Goal: Task Accomplishment & Management: Complete application form

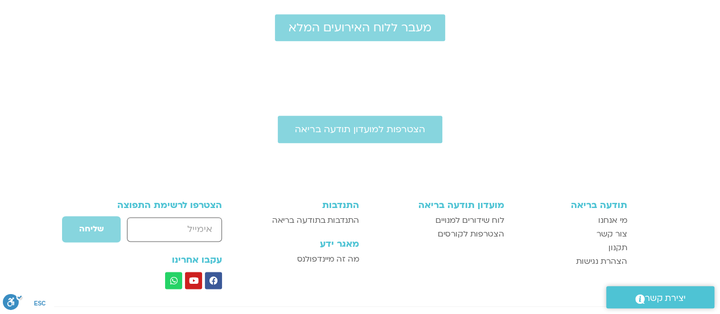
scroll to position [638, 0]
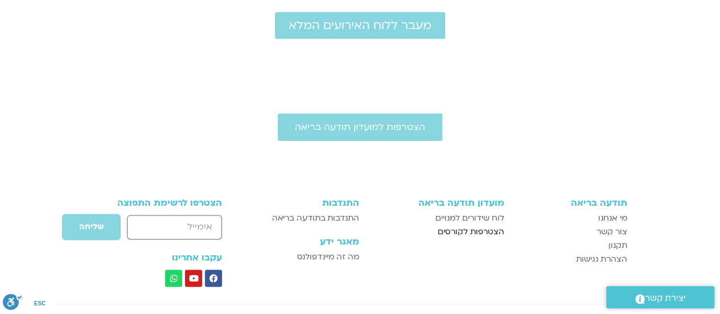
click at [477, 225] on span "הצטרפות לקורסים" at bounding box center [471, 232] width 67 height 14
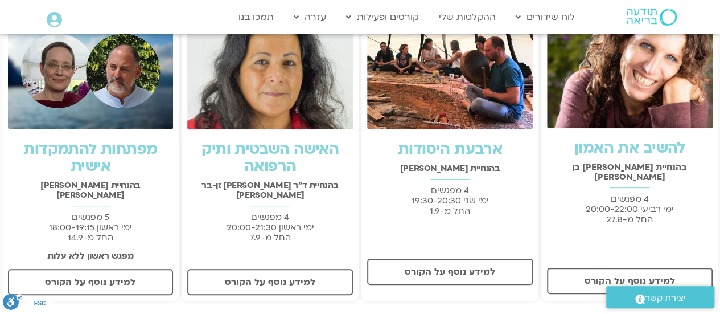
scroll to position [258, 0]
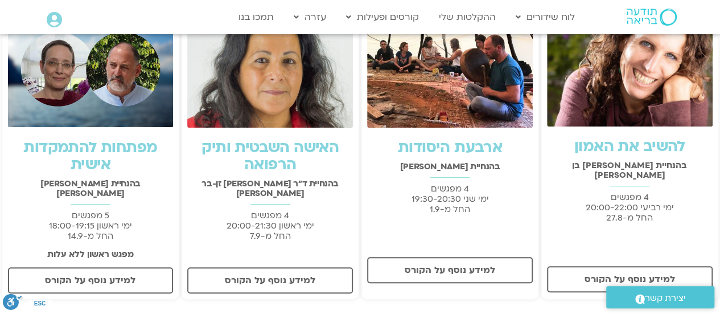
click at [284, 149] on link "האישה השבטית ותיק הרפואה" at bounding box center [270, 156] width 137 height 38
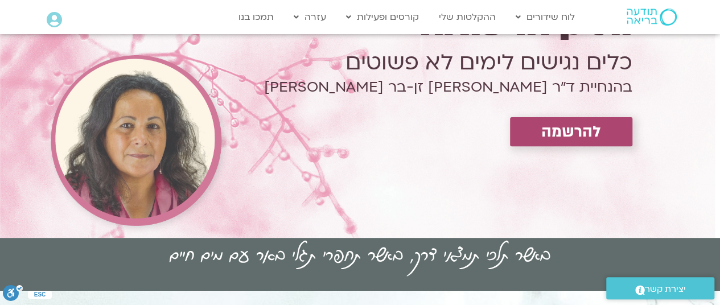
scroll to position [129, 0]
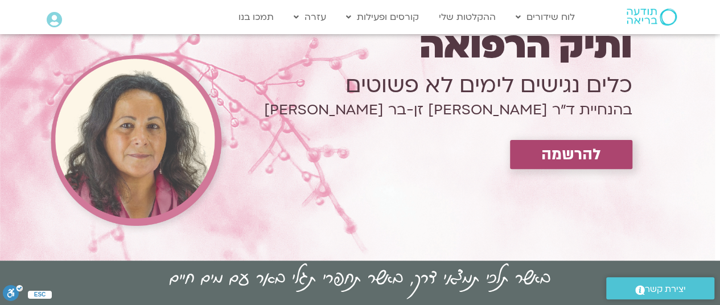
click at [588, 150] on span "להרשמה" at bounding box center [571, 155] width 60 height 18
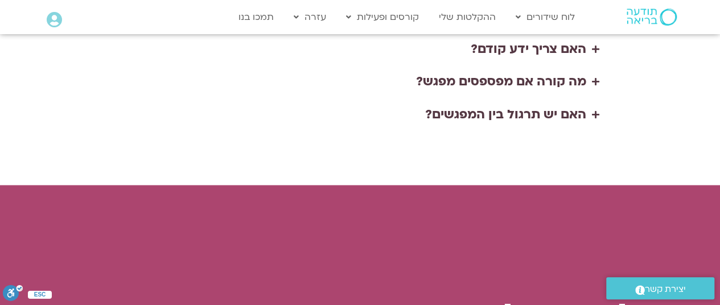
scroll to position [2924, 0]
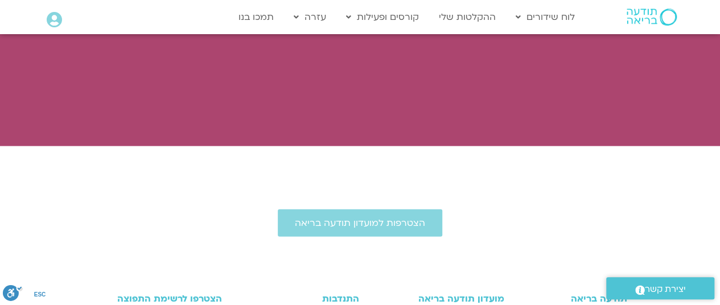
scroll to position [3446, 0]
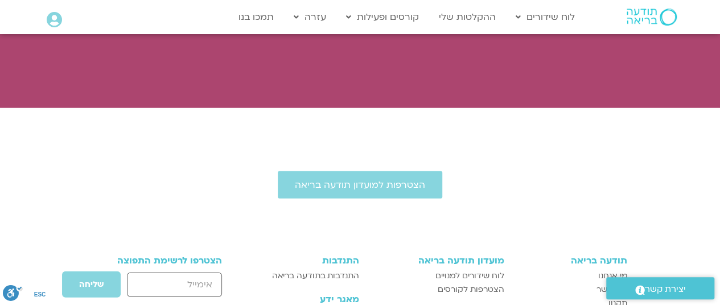
click at [655, 286] on span "יצירת קשר" at bounding box center [665, 289] width 41 height 15
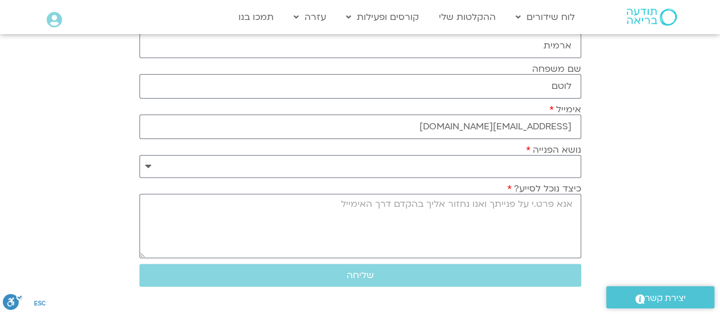
scroll to position [114, 0]
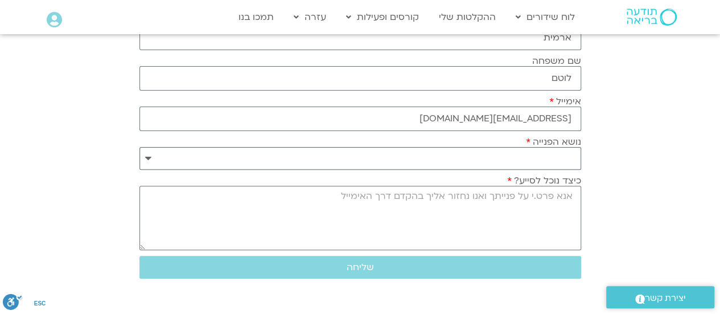
click at [484, 155] on select "**********" at bounding box center [360, 158] width 442 height 23
select select "**********"
click at [139, 147] on select "**********" at bounding box center [360, 158] width 442 height 23
click at [537, 207] on textarea "כיצד נוכל לסייע?" at bounding box center [360, 218] width 442 height 64
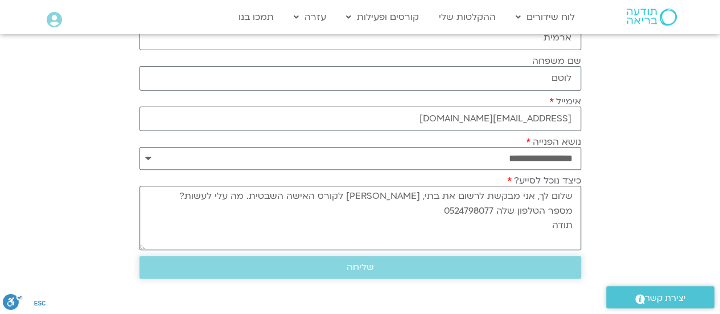
type textarea "שלום לך, אני מבקשת לרשום את בתי, רננה לוטם אופיר לקורס האישה השבטית. מה עלי לעש…"
click at [363, 265] on span "שליחה" at bounding box center [360, 267] width 27 height 10
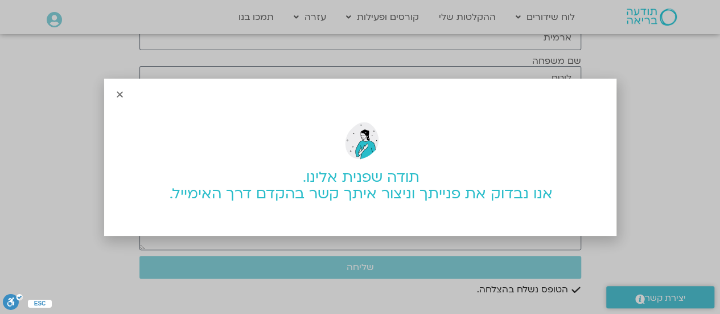
click at [120, 93] on icon "Close" at bounding box center [120, 94] width 9 height 9
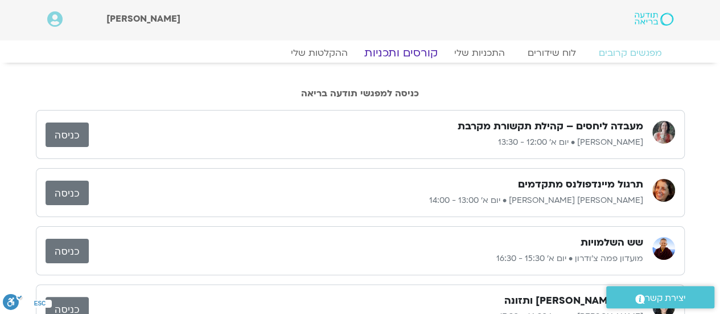
click at [416, 51] on link "קורסים ותכניות" at bounding box center [401, 53] width 100 height 14
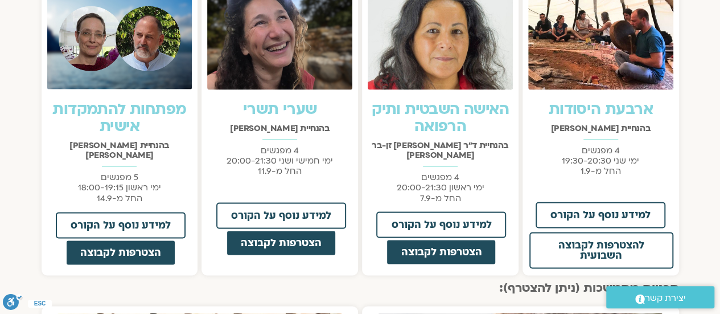
scroll to position [865, 0]
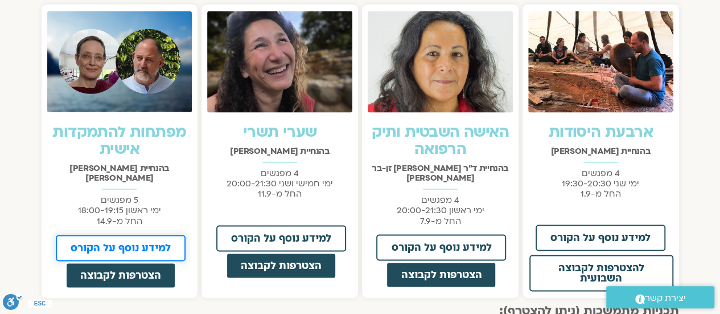
click at [117, 243] on span "למידע נוסף על הקורס" at bounding box center [121, 248] width 100 height 10
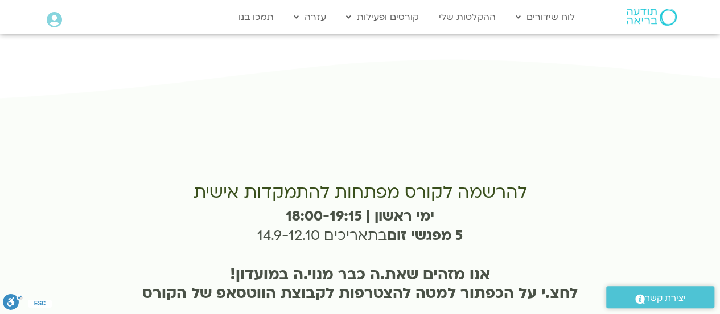
scroll to position [2733, 0]
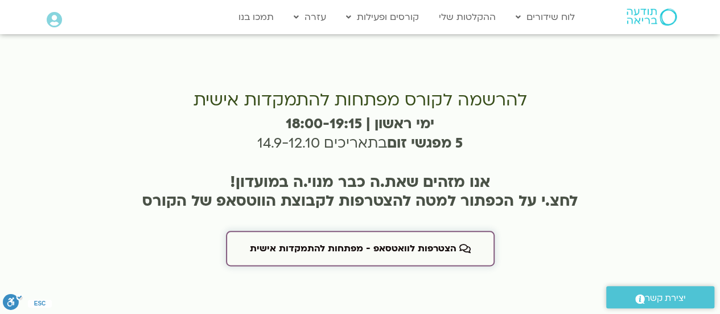
click at [354, 243] on span "הצטרפות לוואטסאפ - מפתחות להתמקדות אישית" at bounding box center [353, 248] width 207 height 10
